Goal: Task Accomplishment & Management: Use online tool/utility

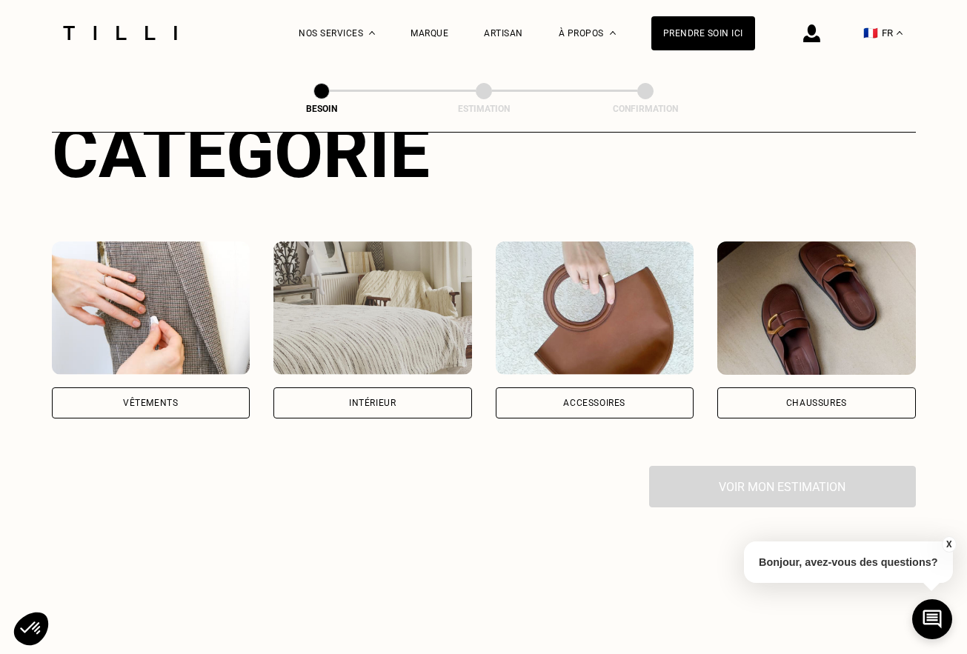
scroll to position [279, 0]
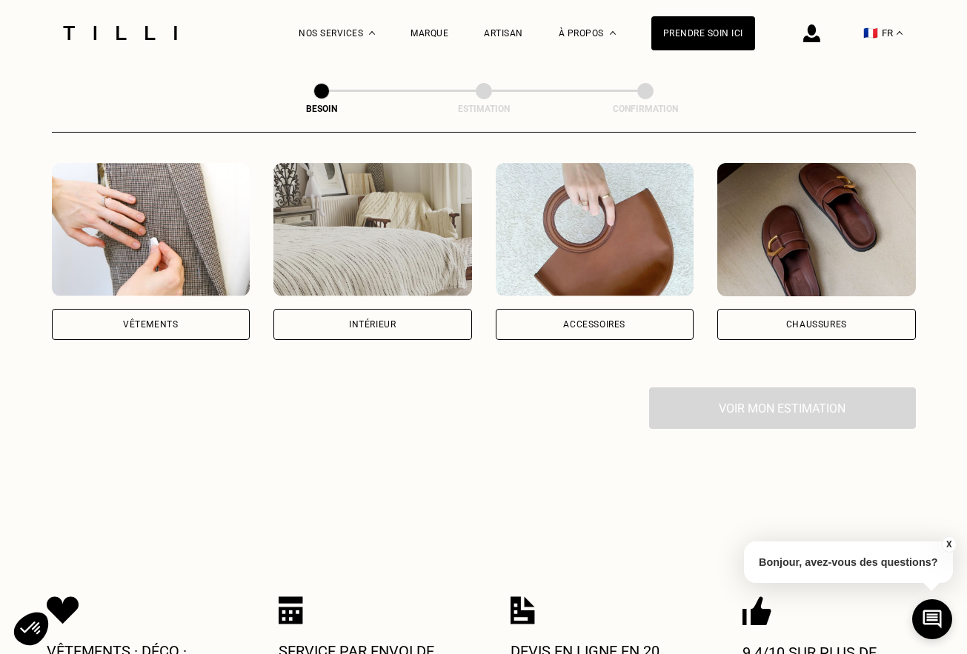
click at [159, 320] on div "Vêtements" at bounding box center [150, 324] width 55 height 9
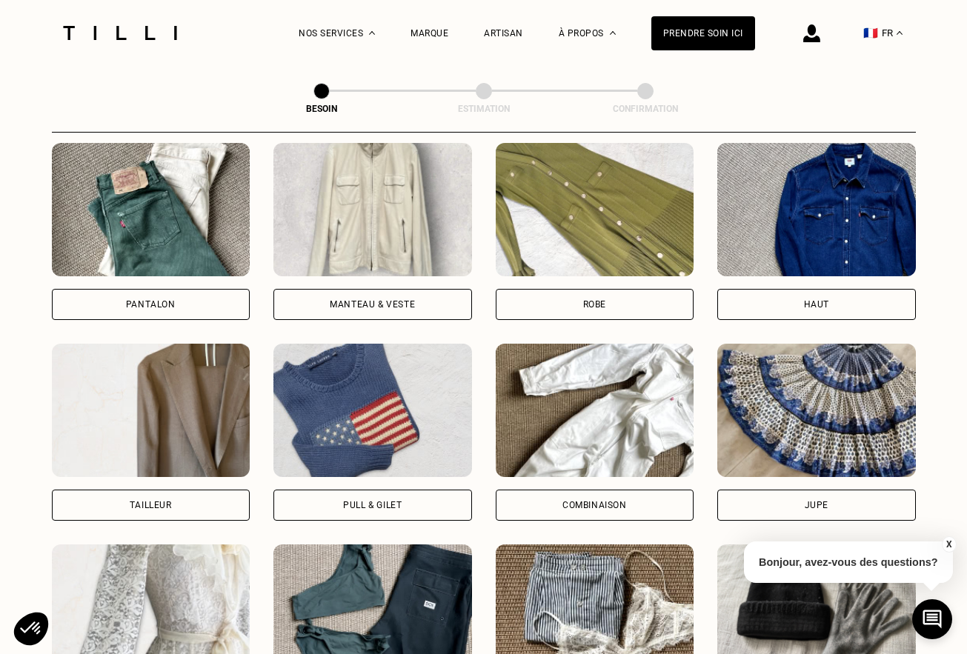
scroll to position [691, 0]
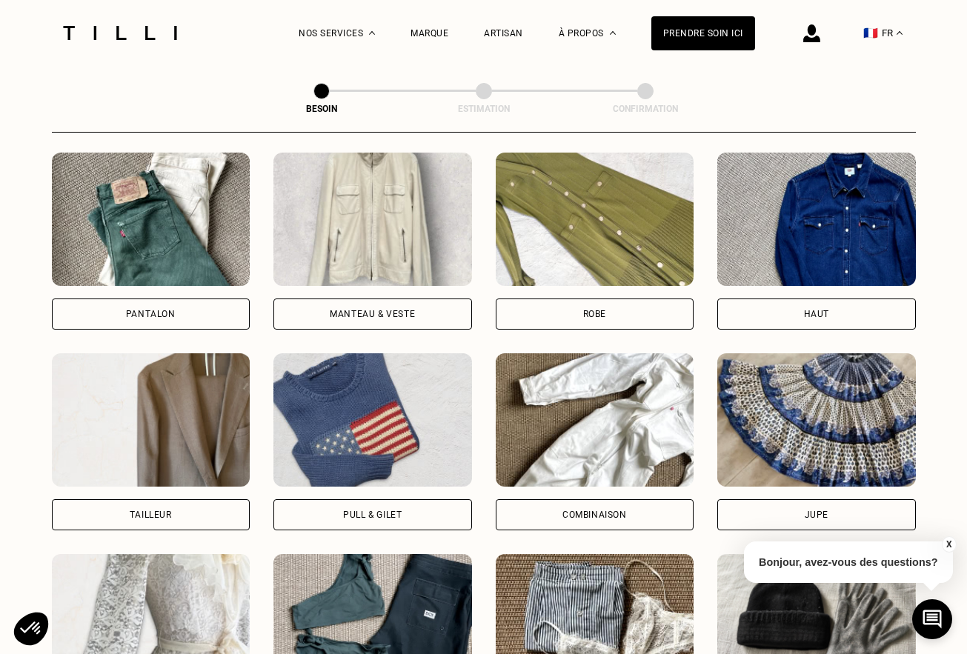
click at [178, 299] on div "Pantalon" at bounding box center [151, 314] width 199 height 31
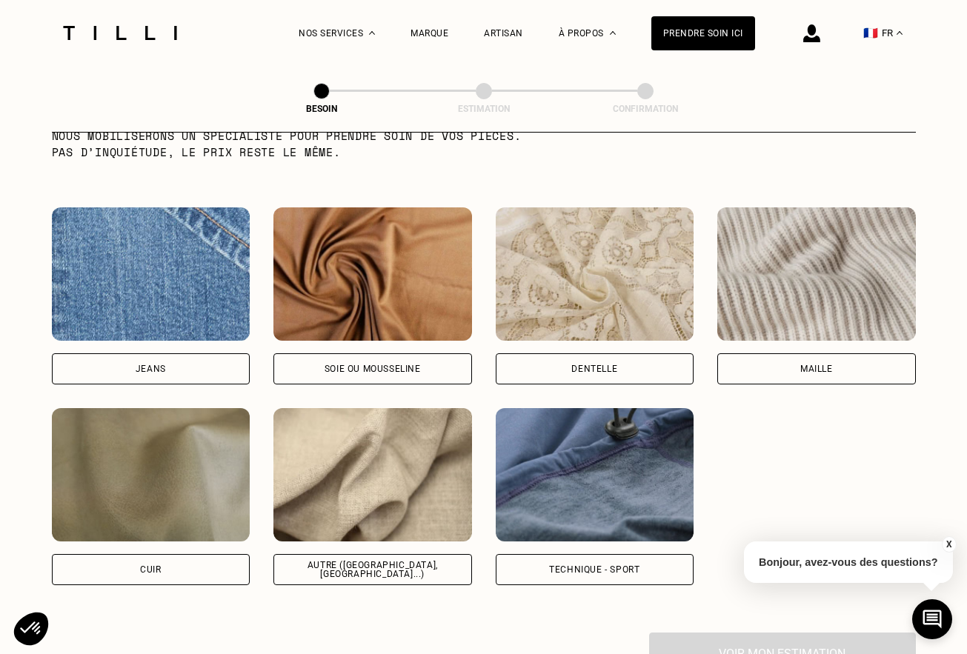
scroll to position [1542, 0]
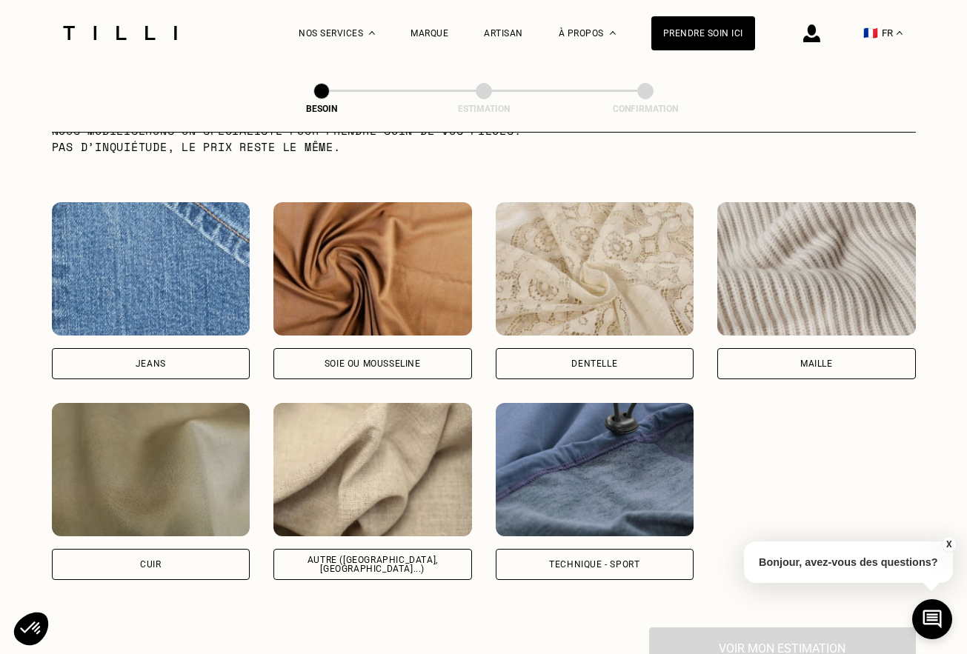
click at [353, 549] on div "Autre ([GEOGRAPHIC_DATA], [GEOGRAPHIC_DATA]...)" at bounding box center [372, 564] width 199 height 31
select select "FR"
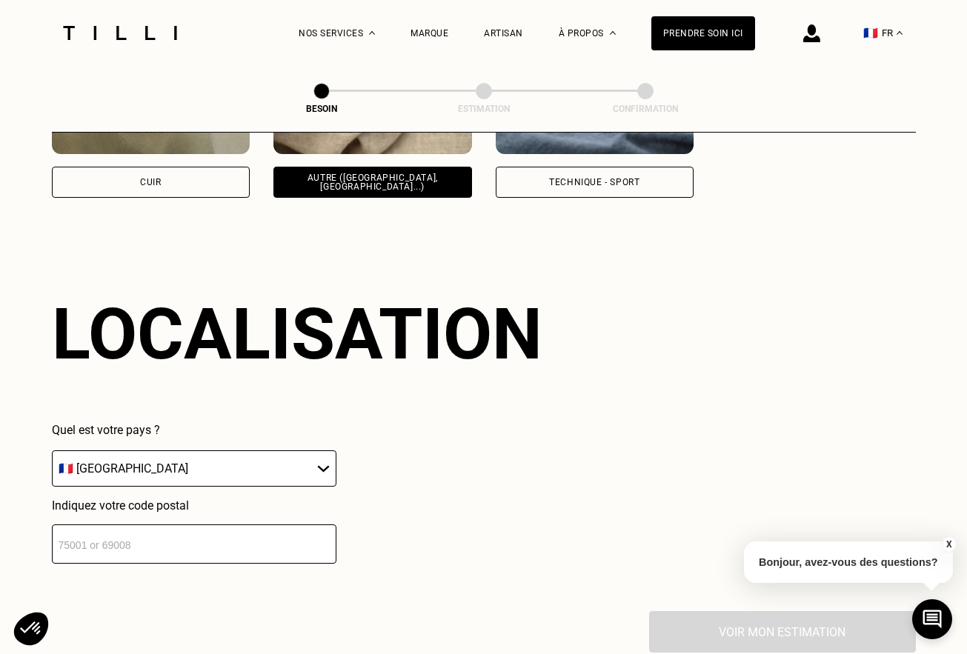
scroll to position [1986, 0]
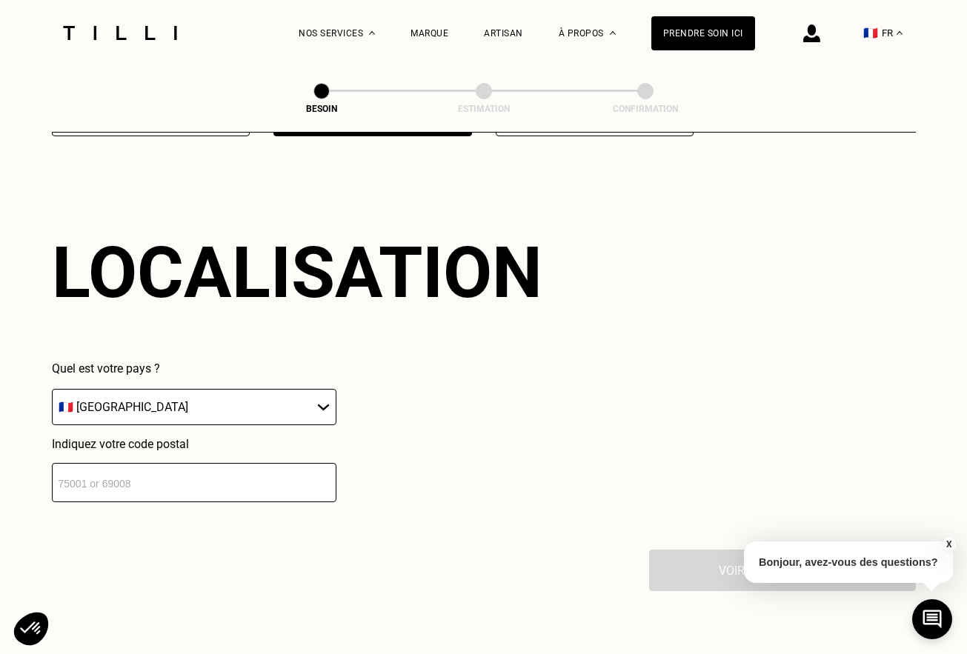
click at [285, 471] on input "number" at bounding box center [194, 482] width 285 height 39
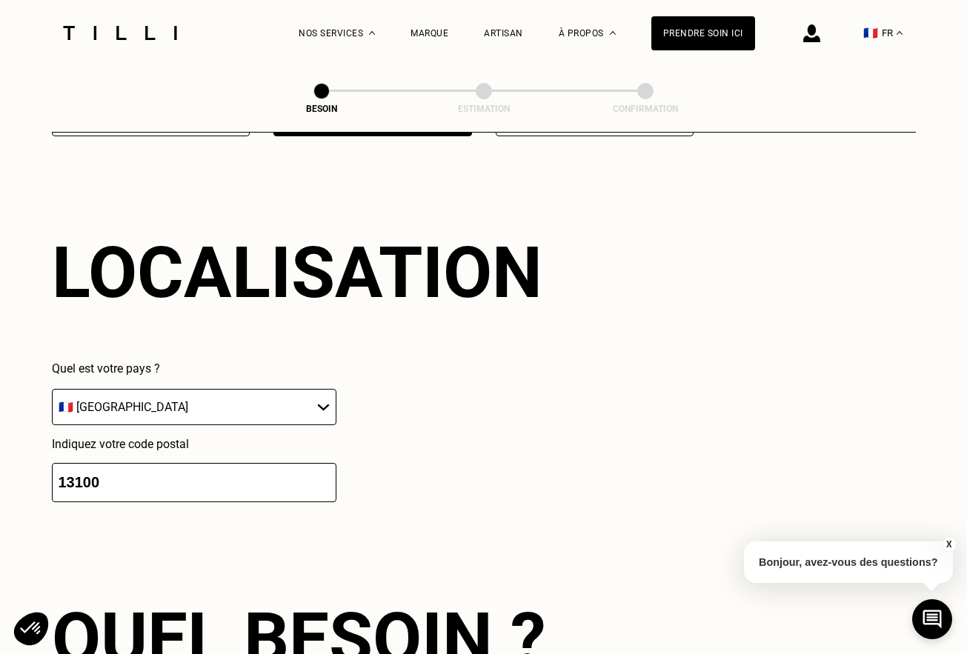
type input "13100"
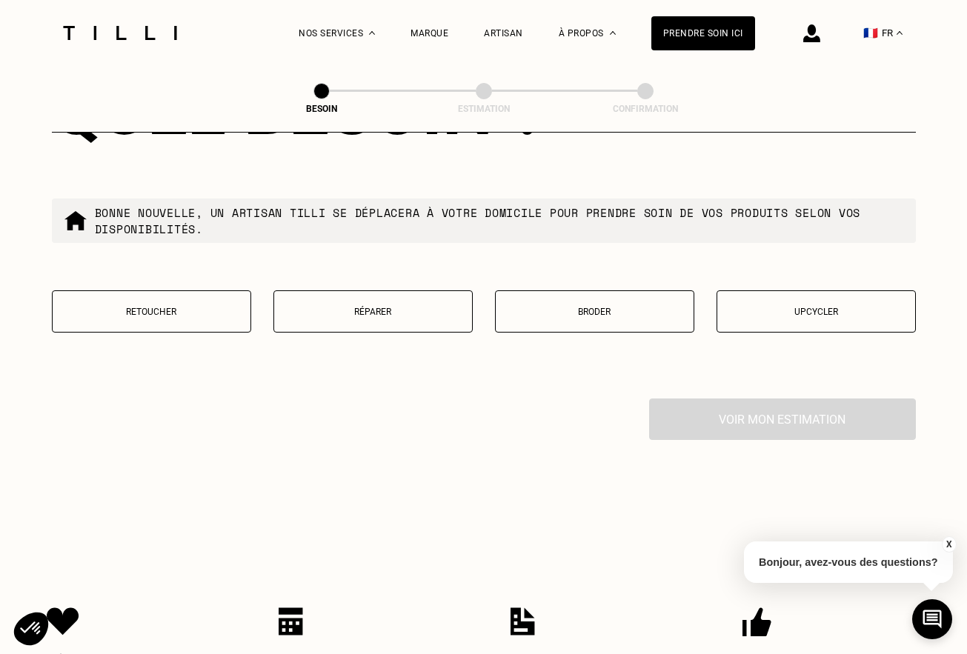
scroll to position [2516, 0]
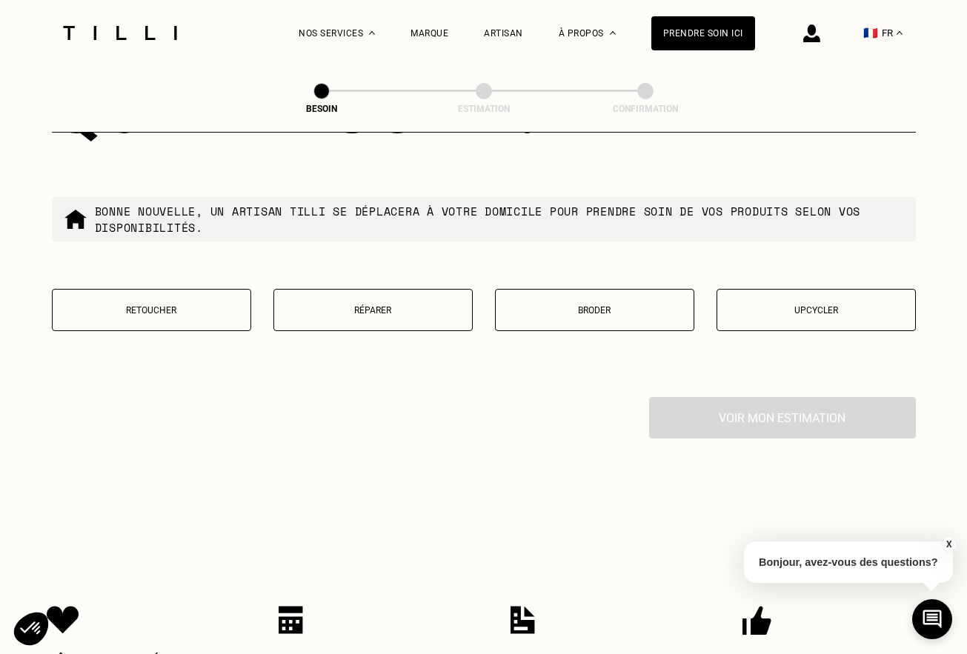
click at [376, 305] on button "Réparer" at bounding box center [372, 310] width 199 height 42
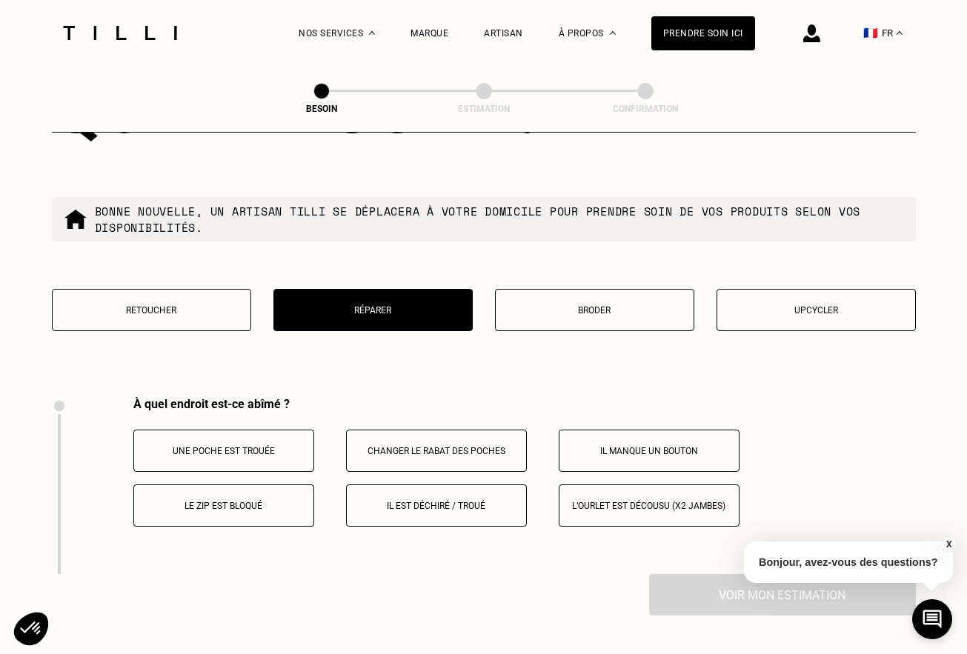
scroll to position [2735, 0]
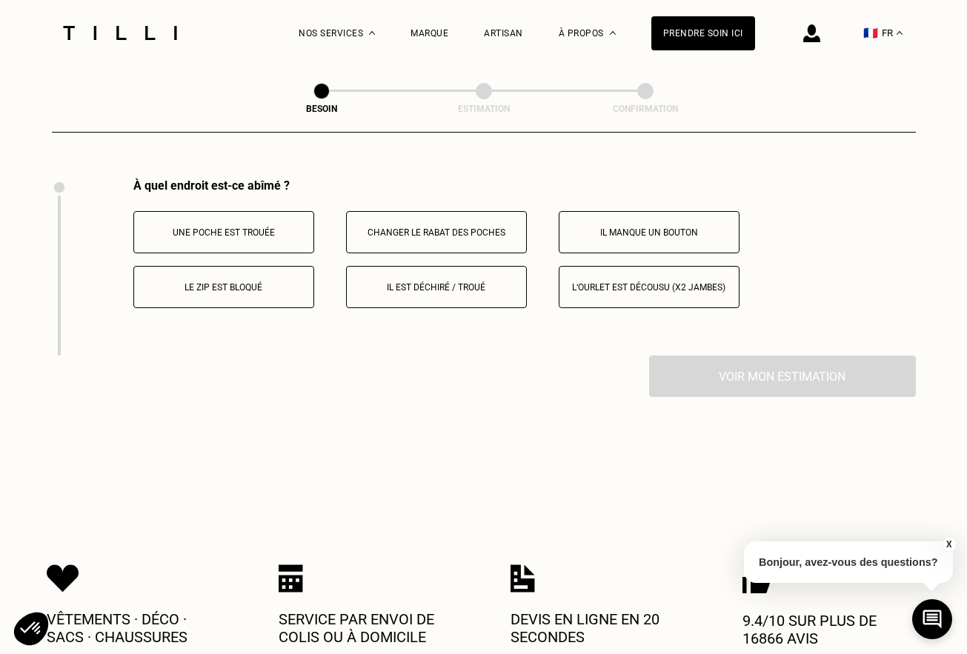
click at [468, 282] on p "Il est déchiré / troué" at bounding box center [436, 287] width 165 height 10
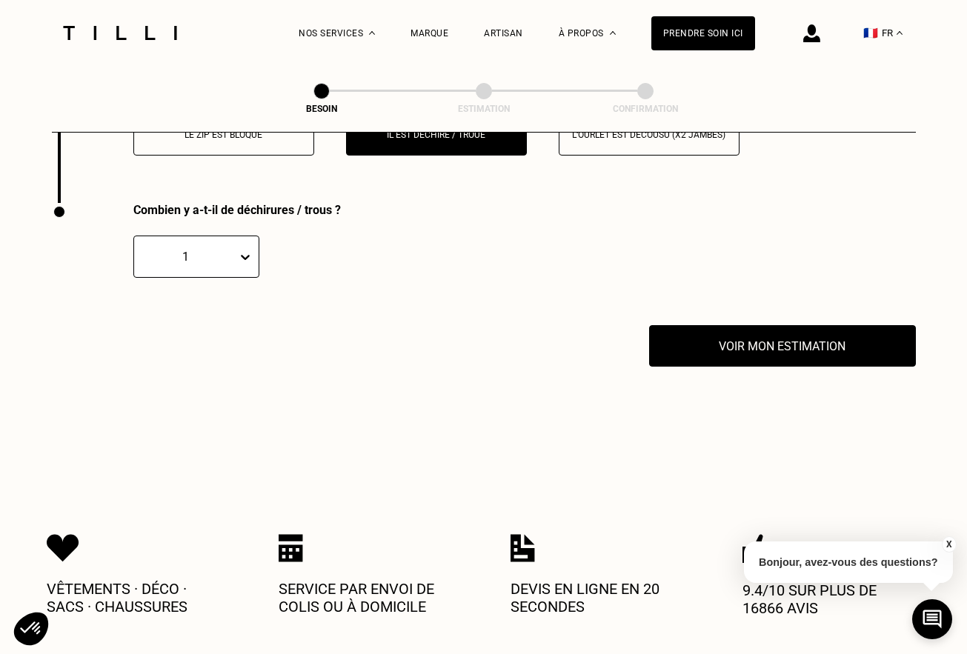
scroll to position [2912, 0]
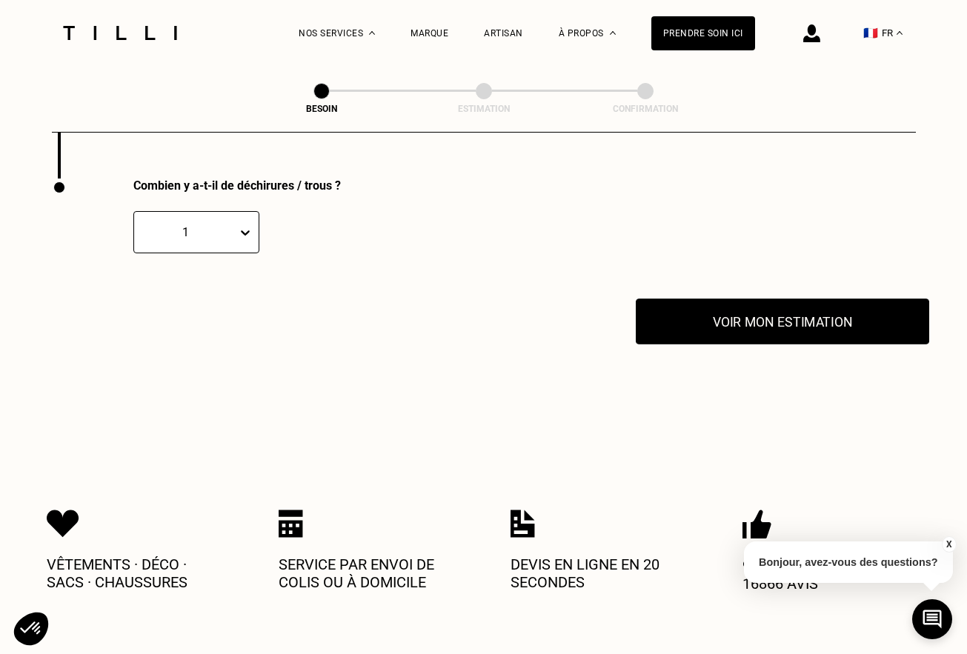
click at [723, 321] on button "Voir mon estimation" at bounding box center [782, 322] width 293 height 46
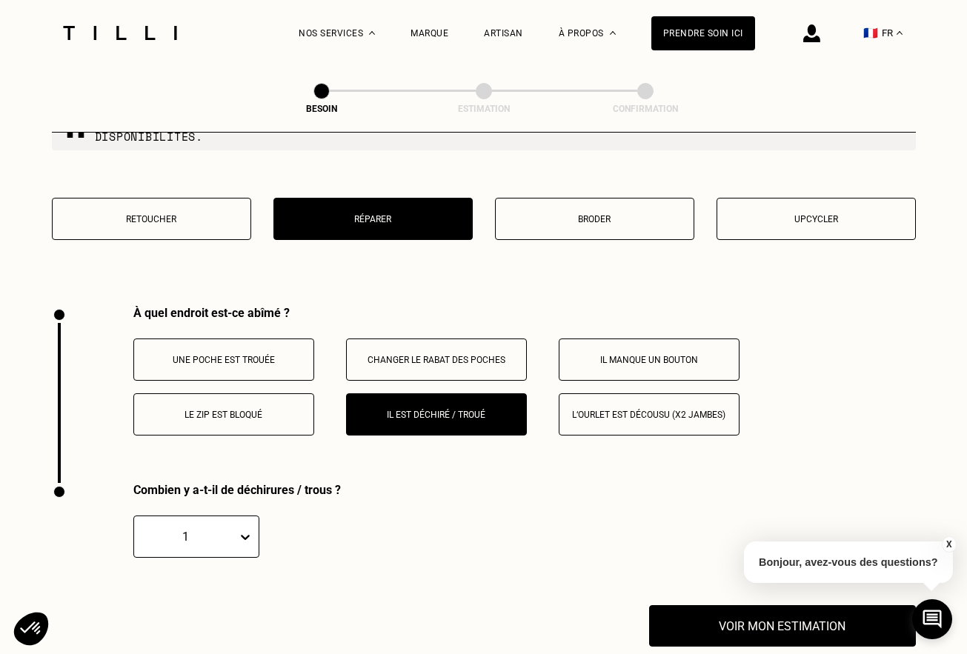
scroll to position [2565, 0]
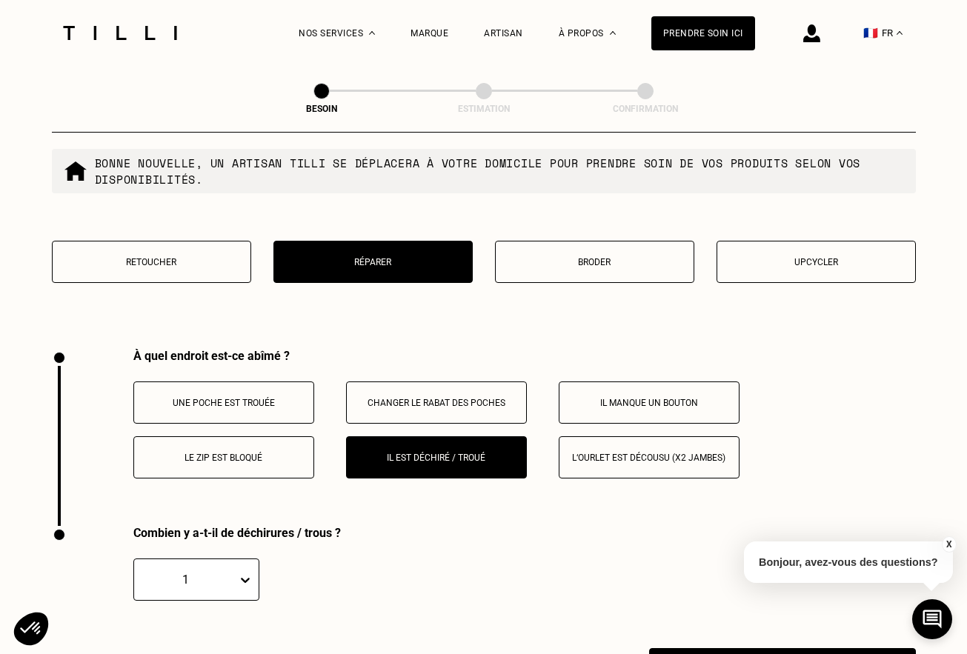
click at [181, 257] on p "Retoucher" at bounding box center [151, 262] width 183 height 10
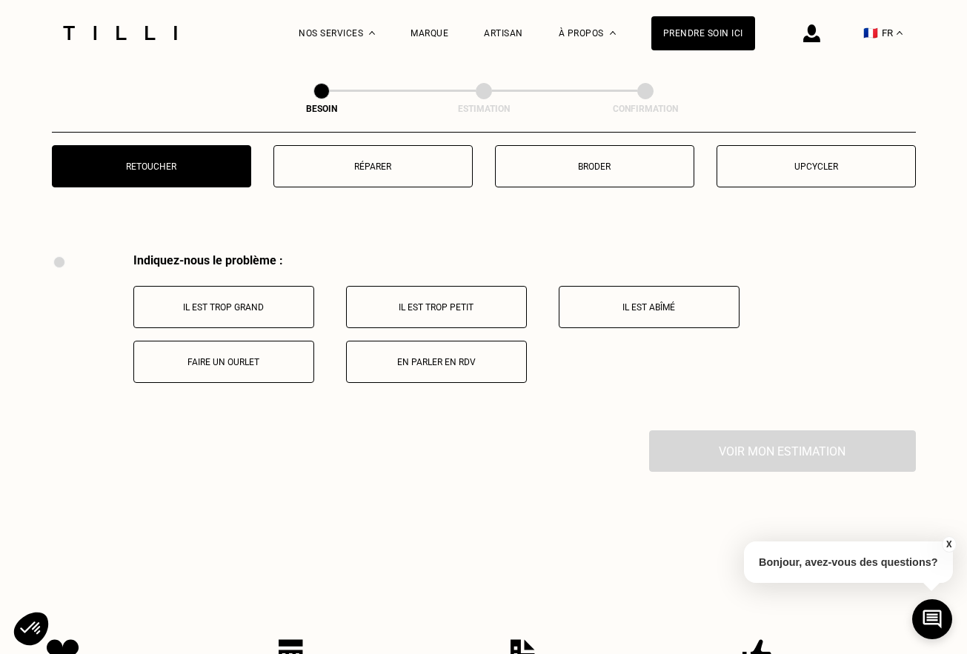
scroll to position [2735, 0]
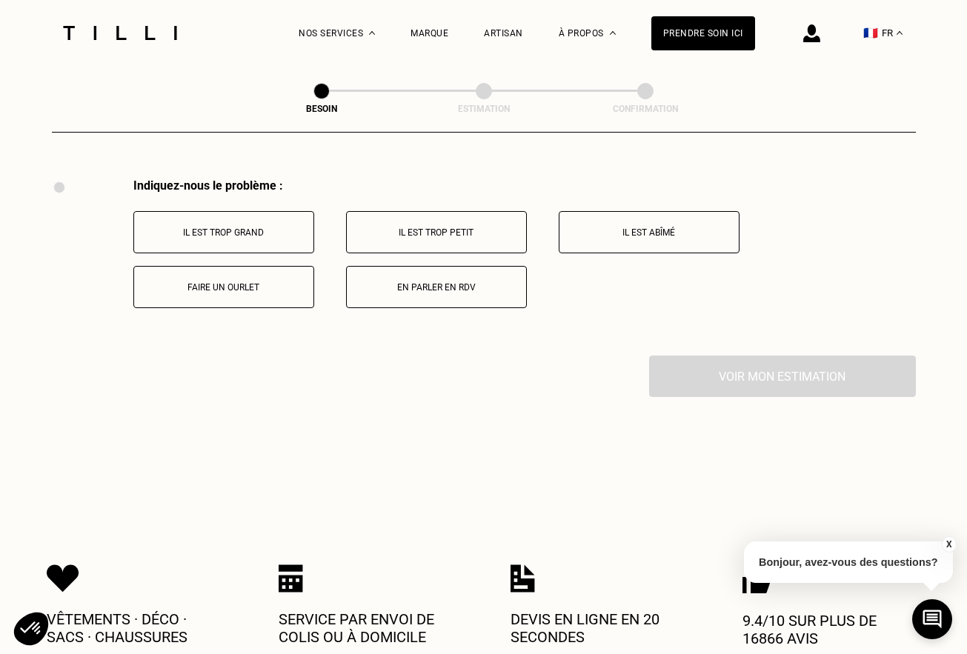
click at [267, 282] on p "Faire un ourlet" at bounding box center [224, 287] width 165 height 10
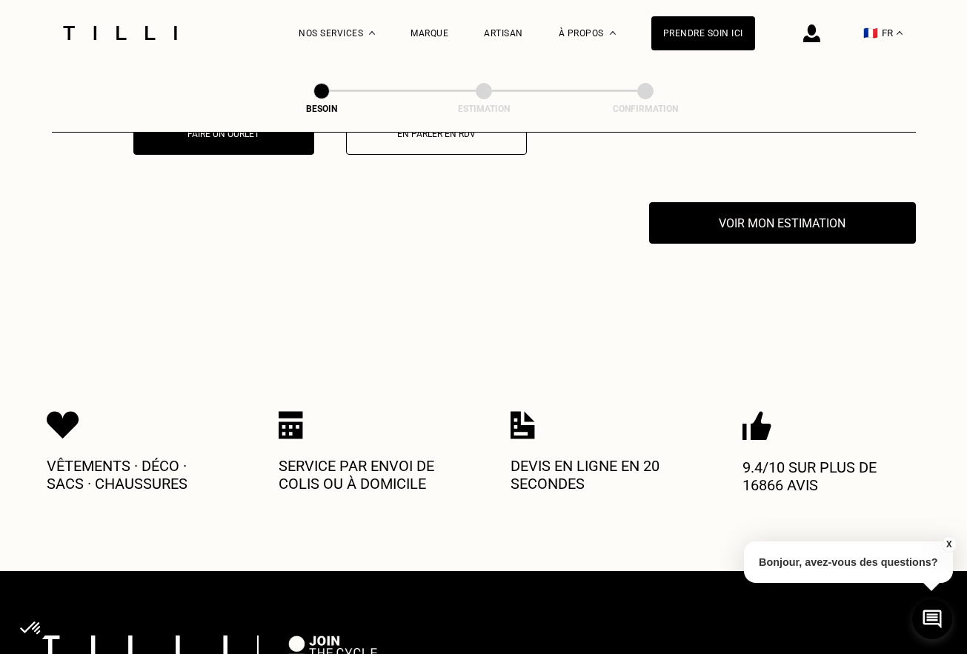
scroll to position [2912, 0]
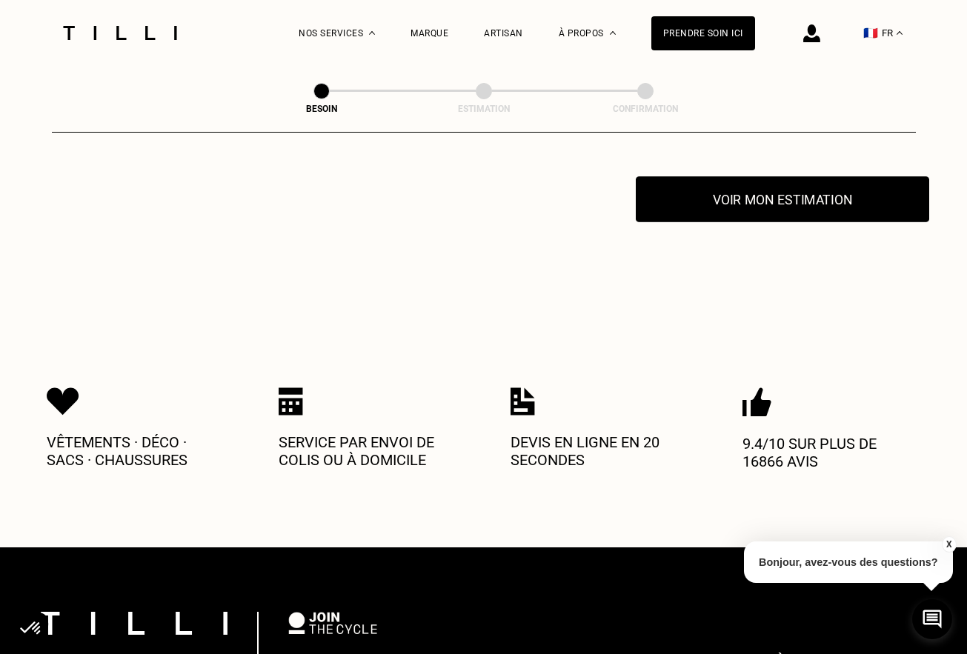
click at [756, 176] on button "Voir mon estimation" at bounding box center [782, 199] width 293 height 46
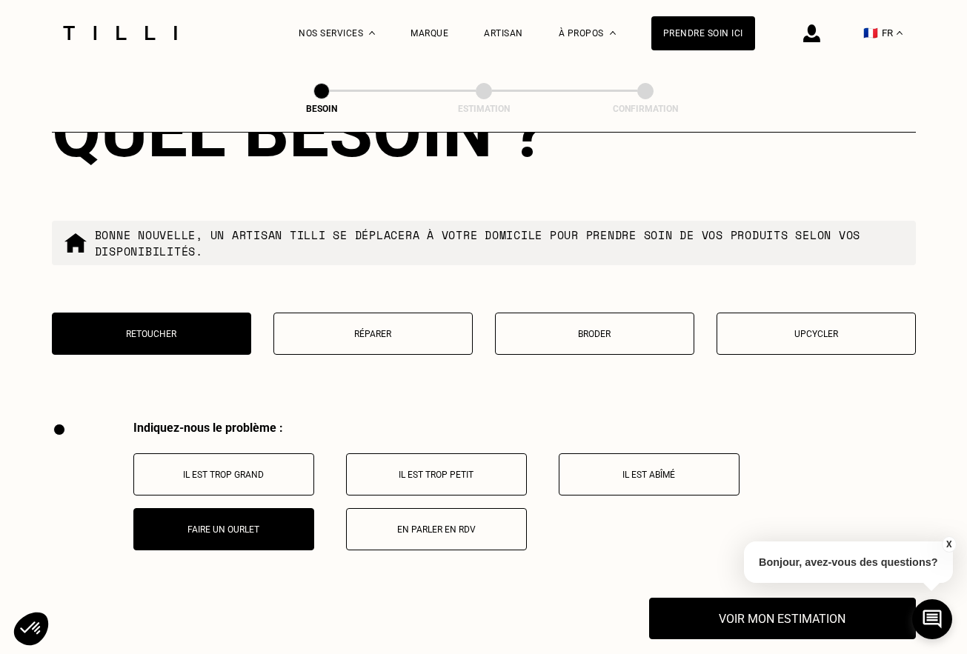
scroll to position [2446, 0]
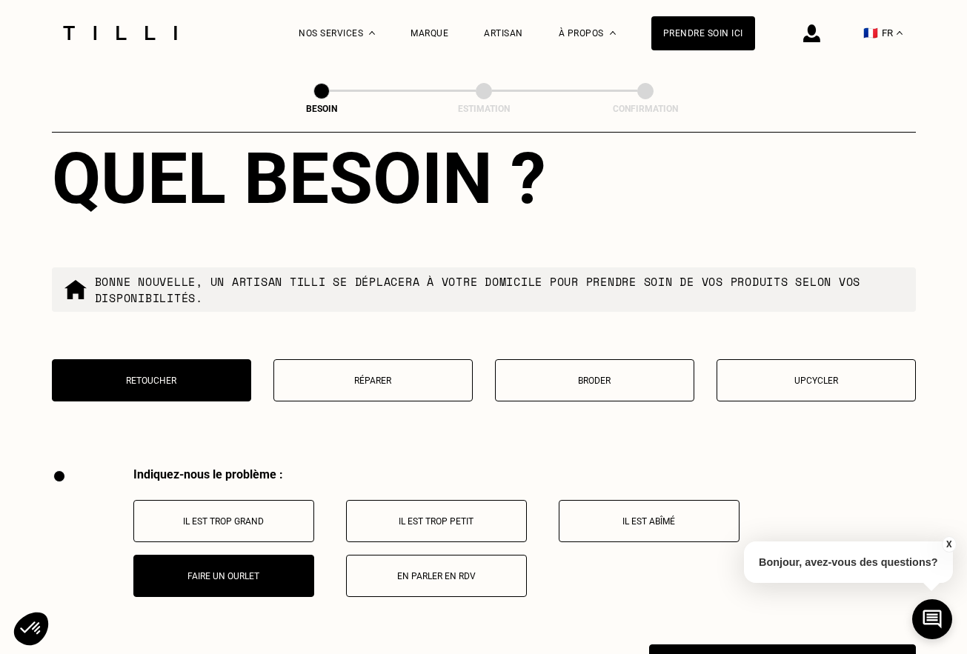
click at [343, 376] on p "Réparer" at bounding box center [373, 381] width 183 height 10
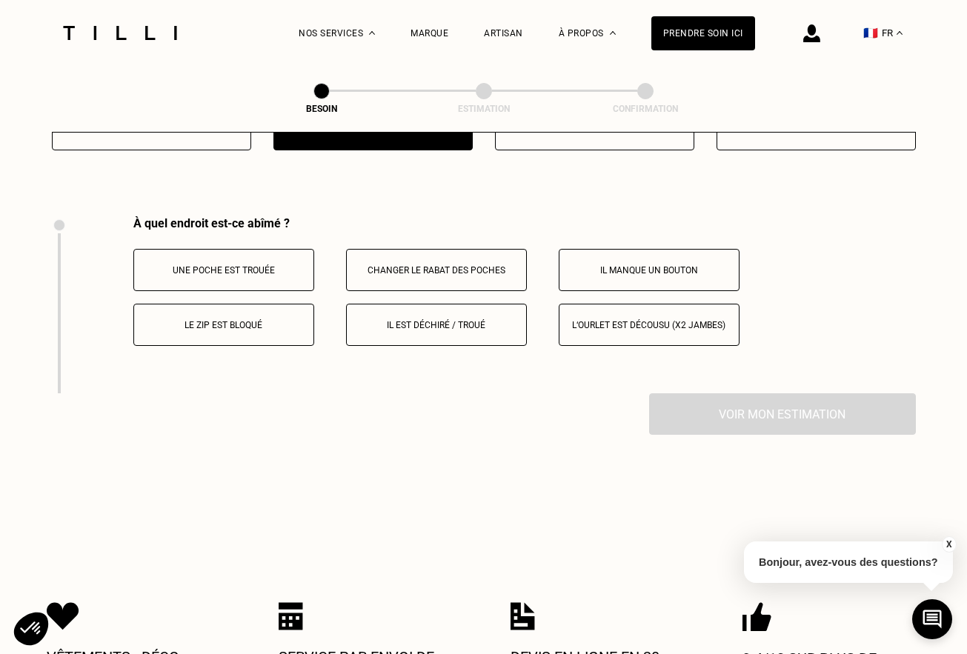
scroll to position [2735, 0]
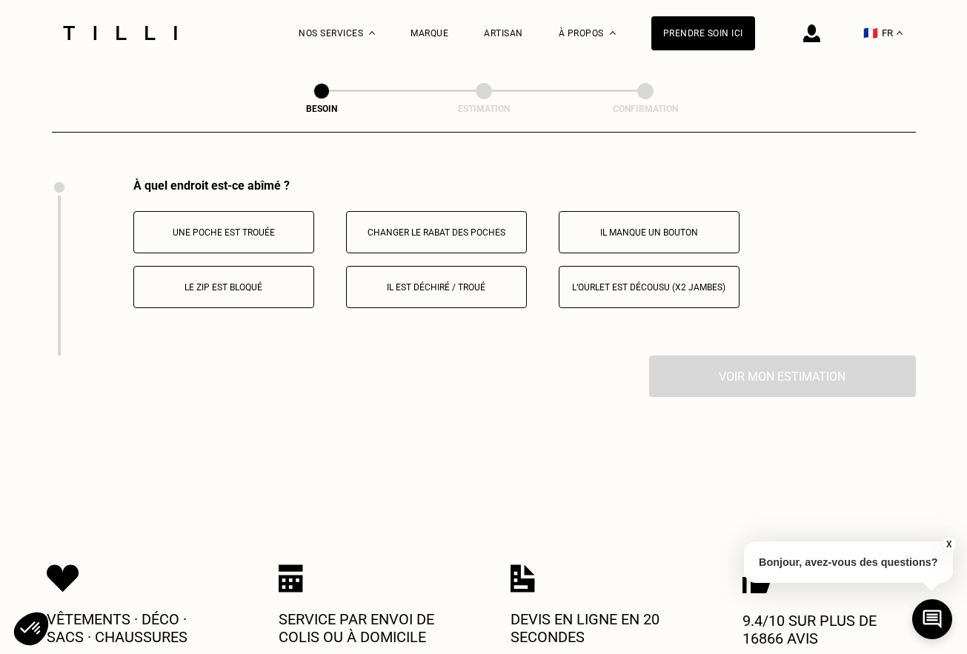
click at [405, 282] on p "Il est déchiré / troué" at bounding box center [436, 287] width 165 height 10
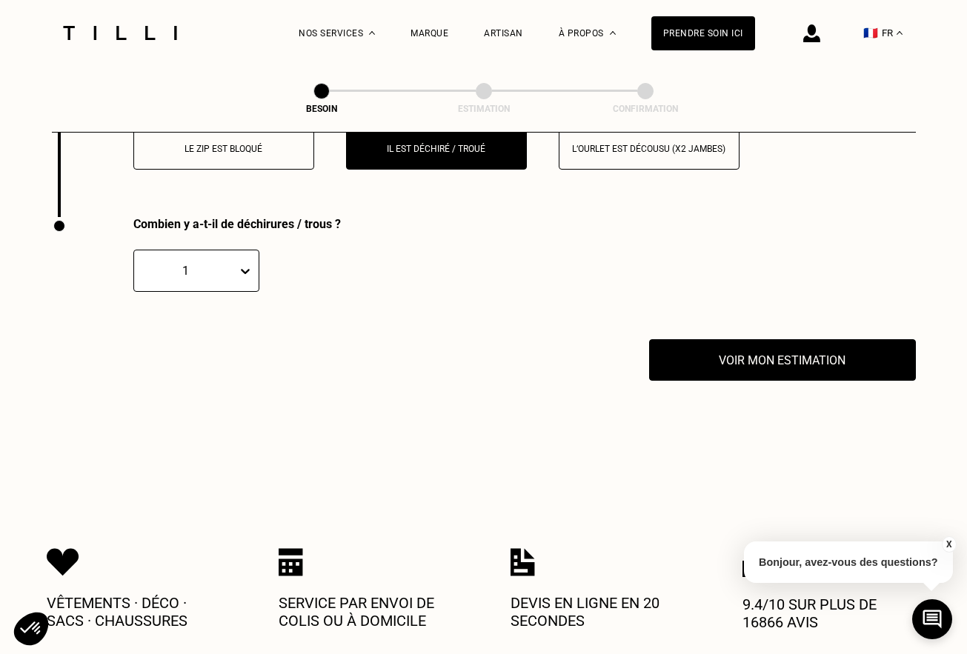
scroll to position [2912, 0]
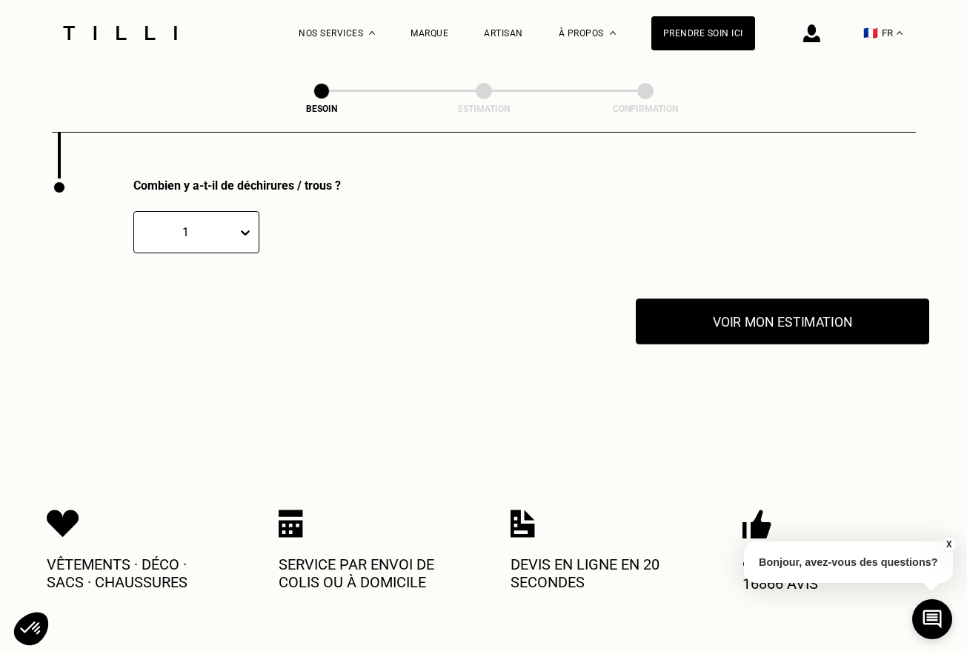
click at [736, 302] on button "Voir mon estimation" at bounding box center [782, 322] width 293 height 46
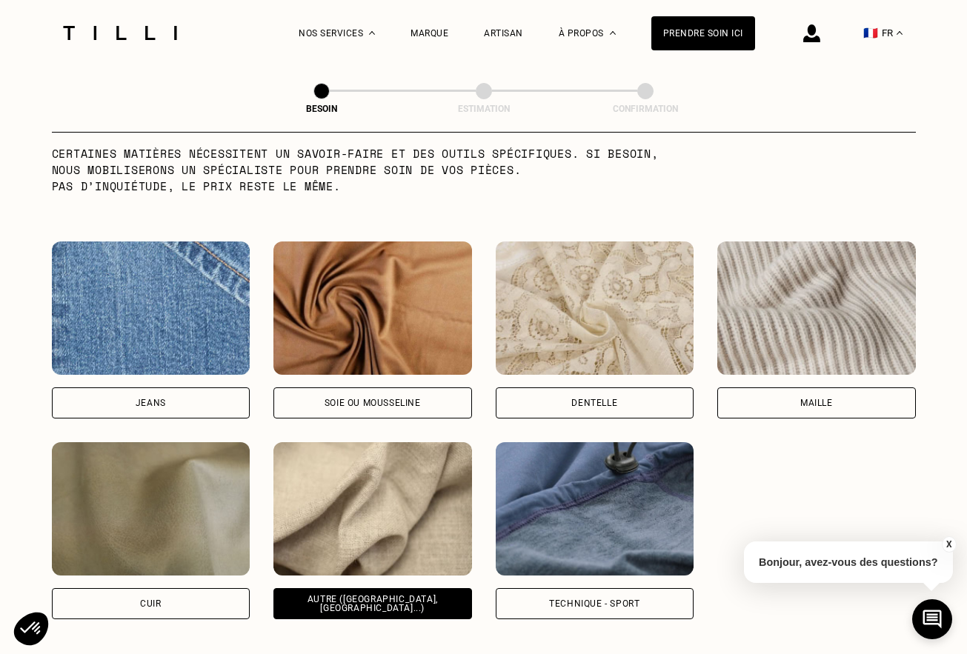
scroll to position [1481, 0]
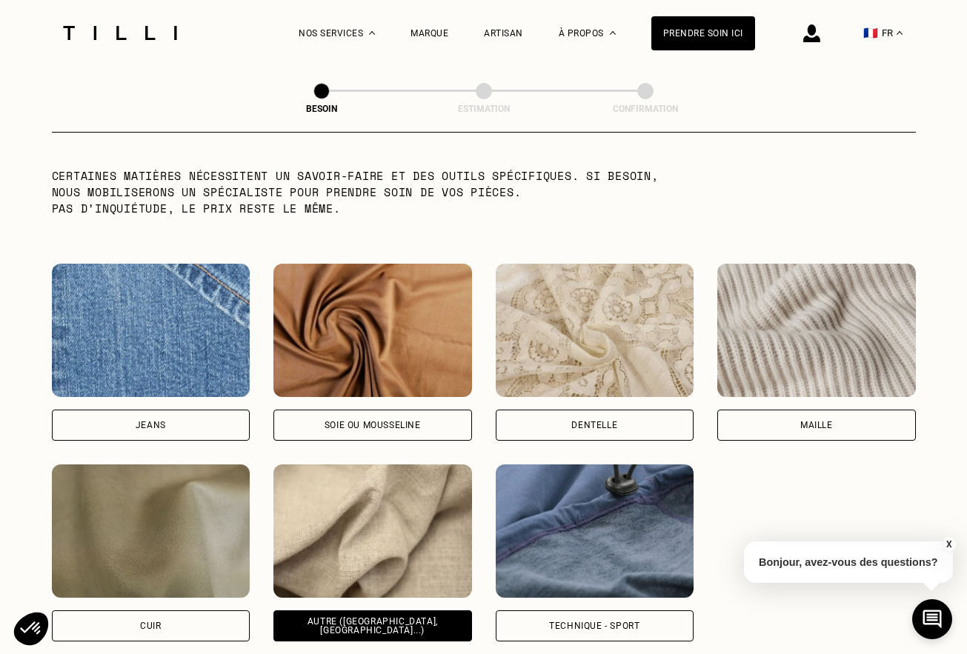
click at [812, 32] on img at bounding box center [811, 33] width 17 height 18
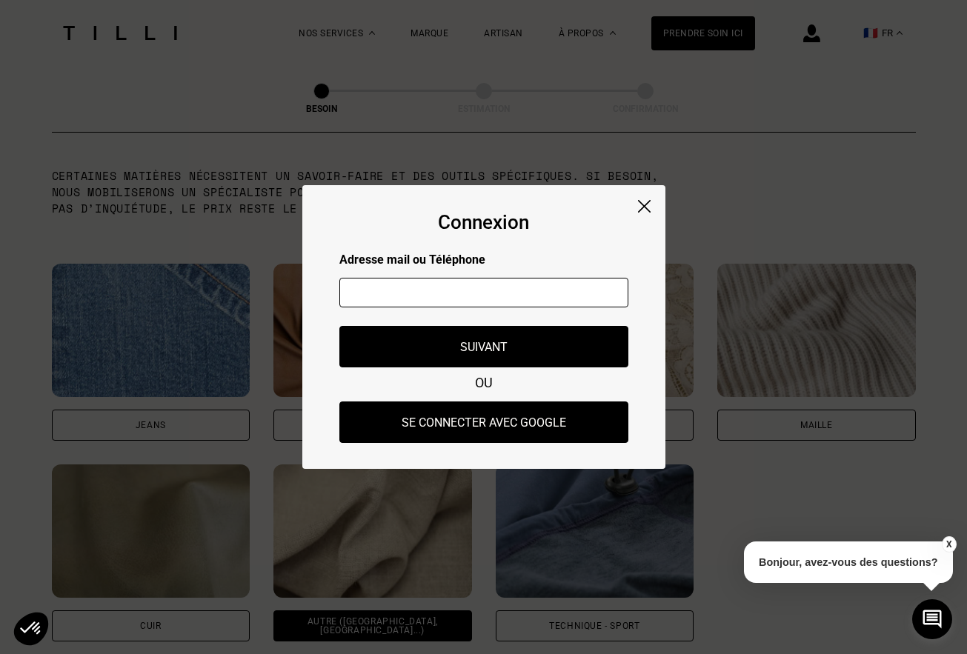
click at [561, 308] on div at bounding box center [483, 295] width 289 height 56
click at [557, 293] on input "text" at bounding box center [483, 293] width 289 height 30
type input "albane"
